Goal: Task Accomplishment & Management: Manage account settings

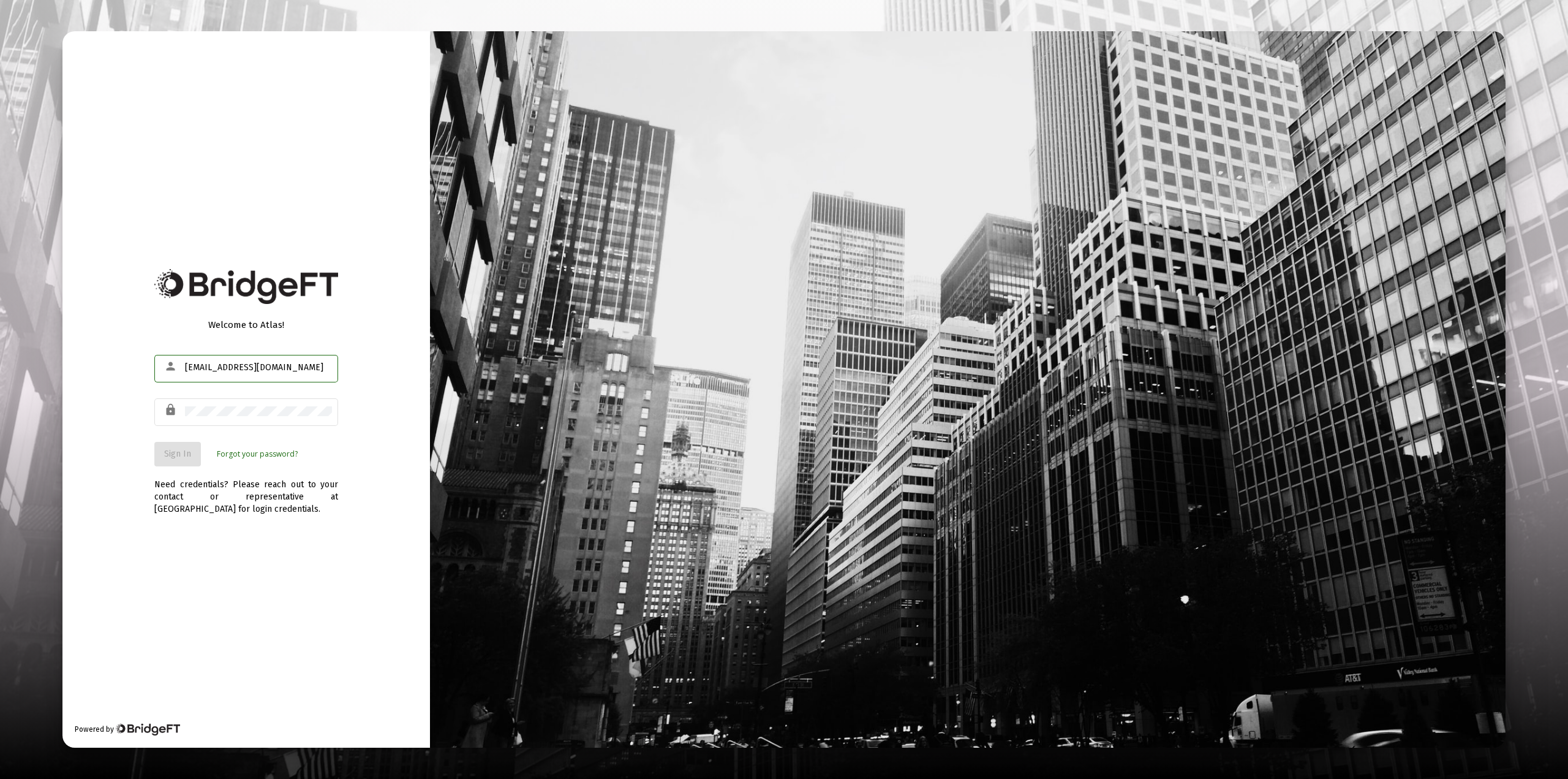
type input "[EMAIL_ADDRESS][DOMAIN_NAME]"
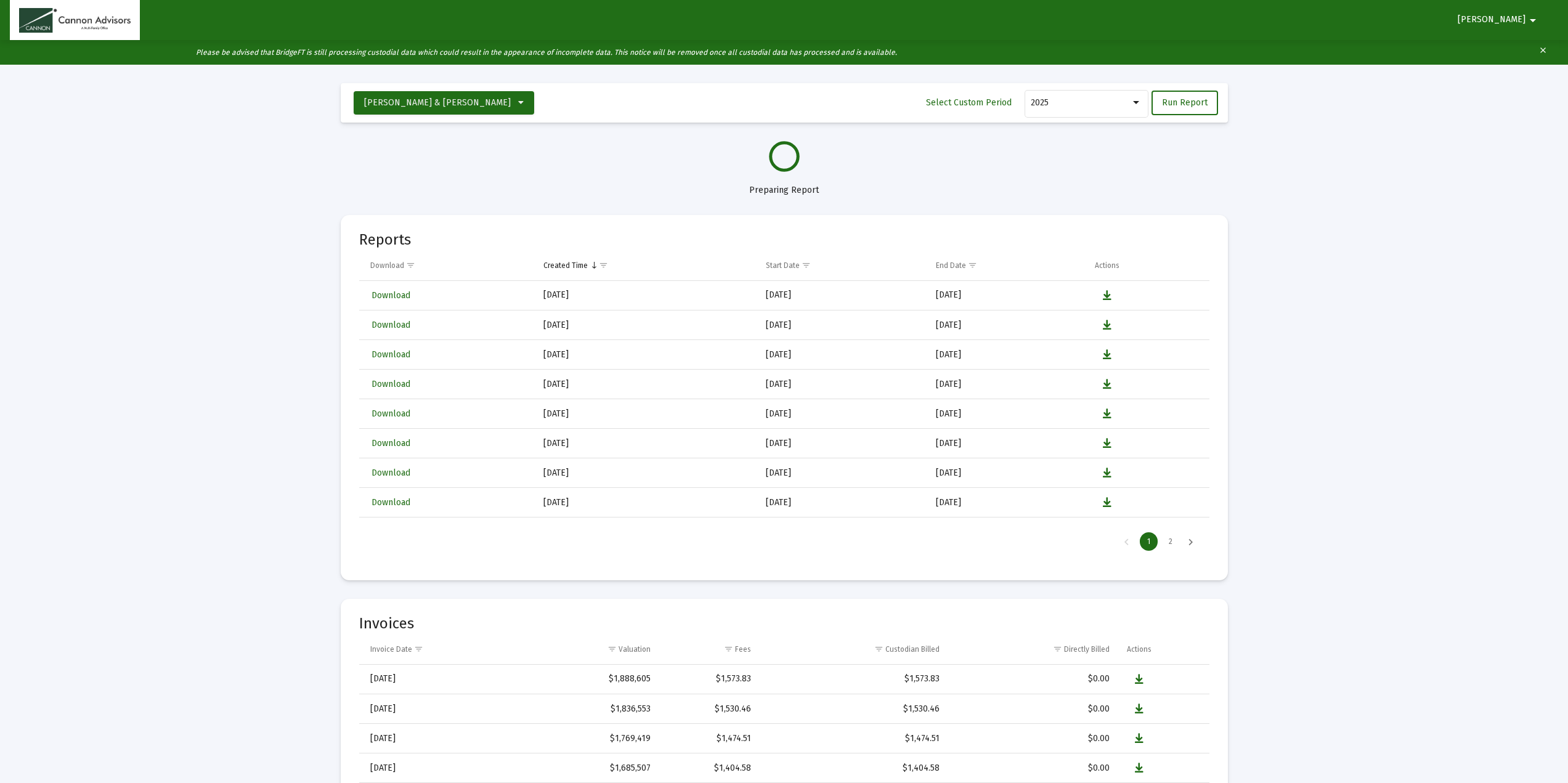
select select "View all"
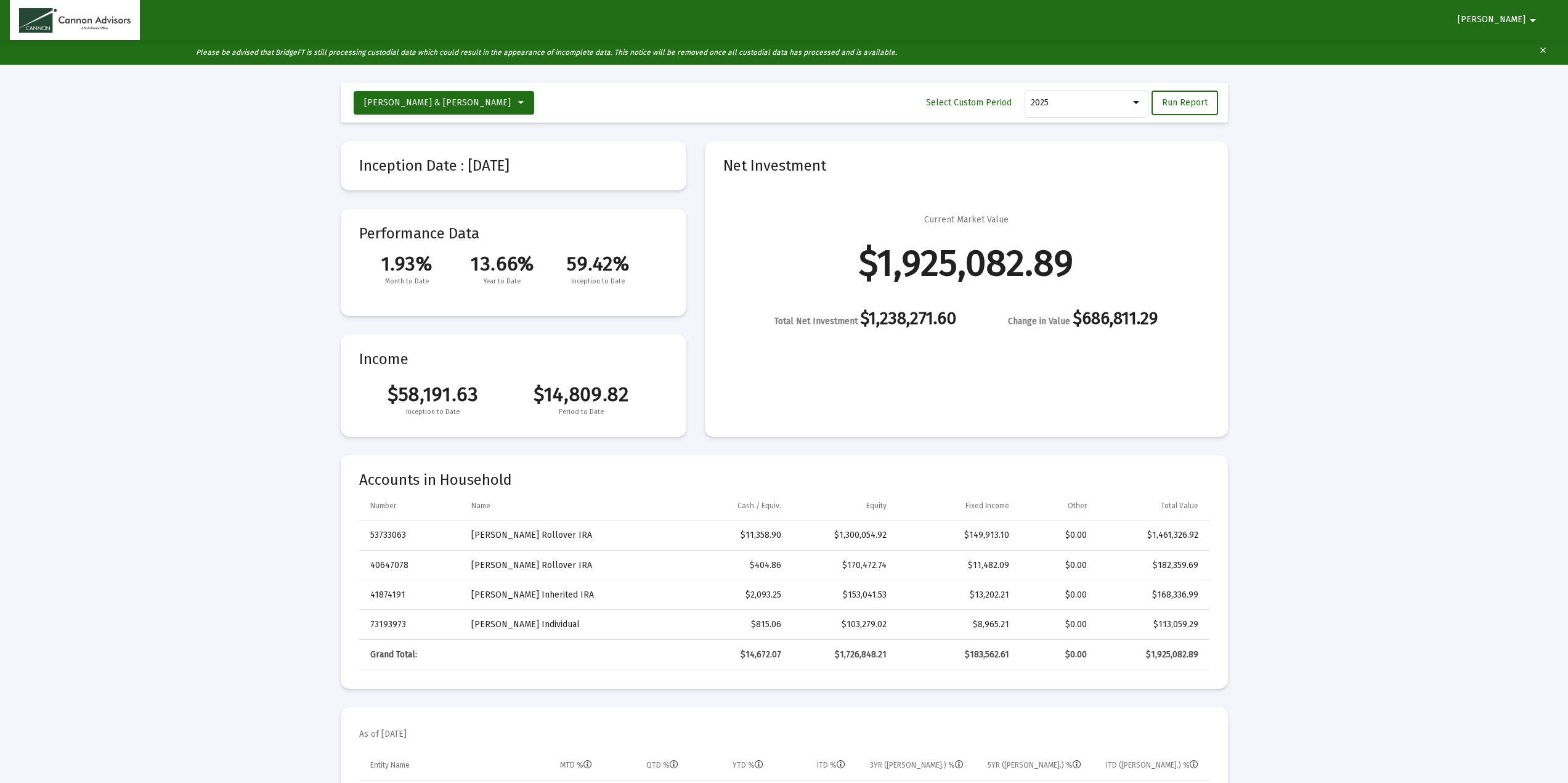
click at [1537, 18] on mat-icon "arrow_drop_down" at bounding box center [1533, 20] width 15 height 25
click at [1532, 53] on button "Logout" at bounding box center [1528, 52] width 69 height 29
